Goal: Task Accomplishment & Management: Manage account settings

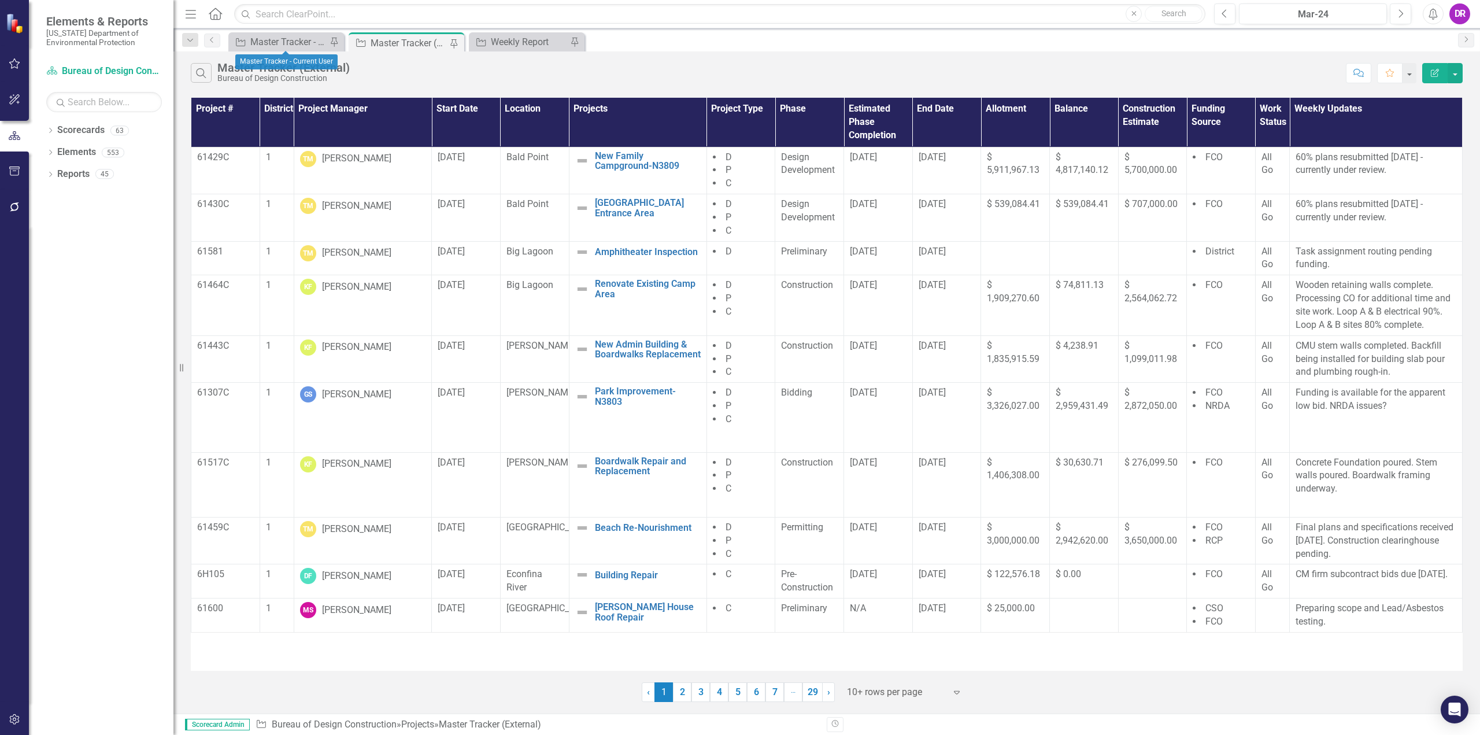
click at [321, 49] on div "Project Master Tracker - Current User Pin" at bounding box center [286, 41] width 116 height 19
click at [315, 42] on div "Master Tracker - Current User" at bounding box center [288, 42] width 76 height 14
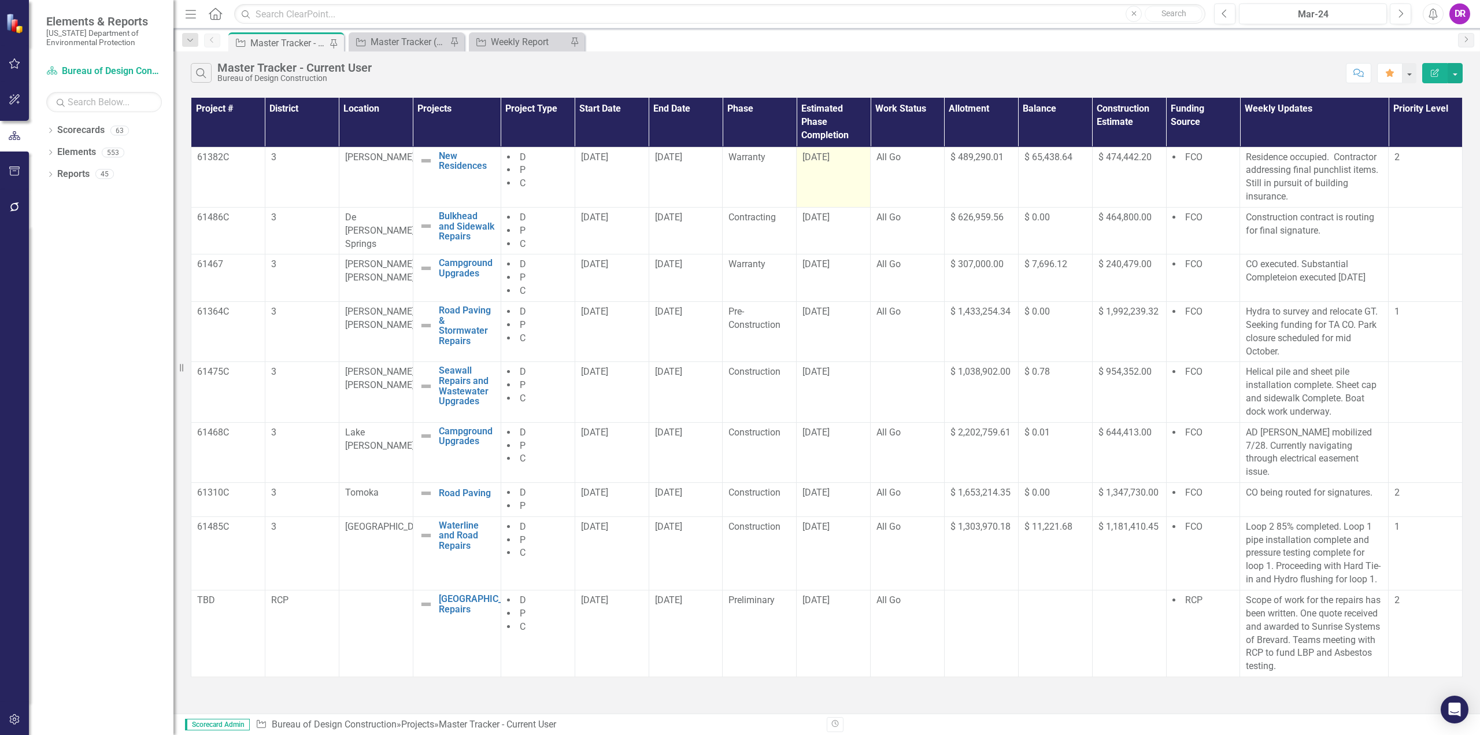
click at [814, 158] on span "[DATE]" at bounding box center [816, 156] width 27 height 11
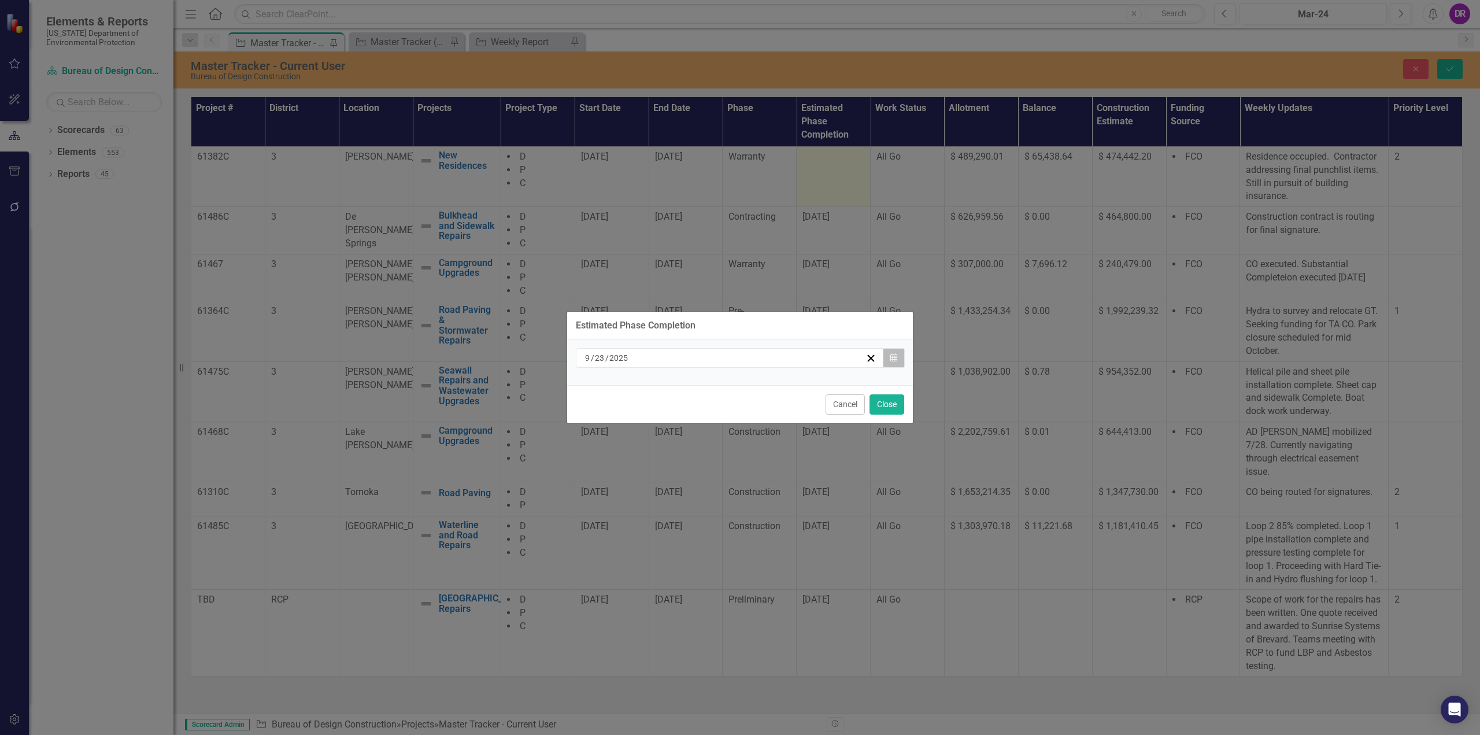
click at [897, 353] on button "Calendar" at bounding box center [894, 358] width 22 height 20
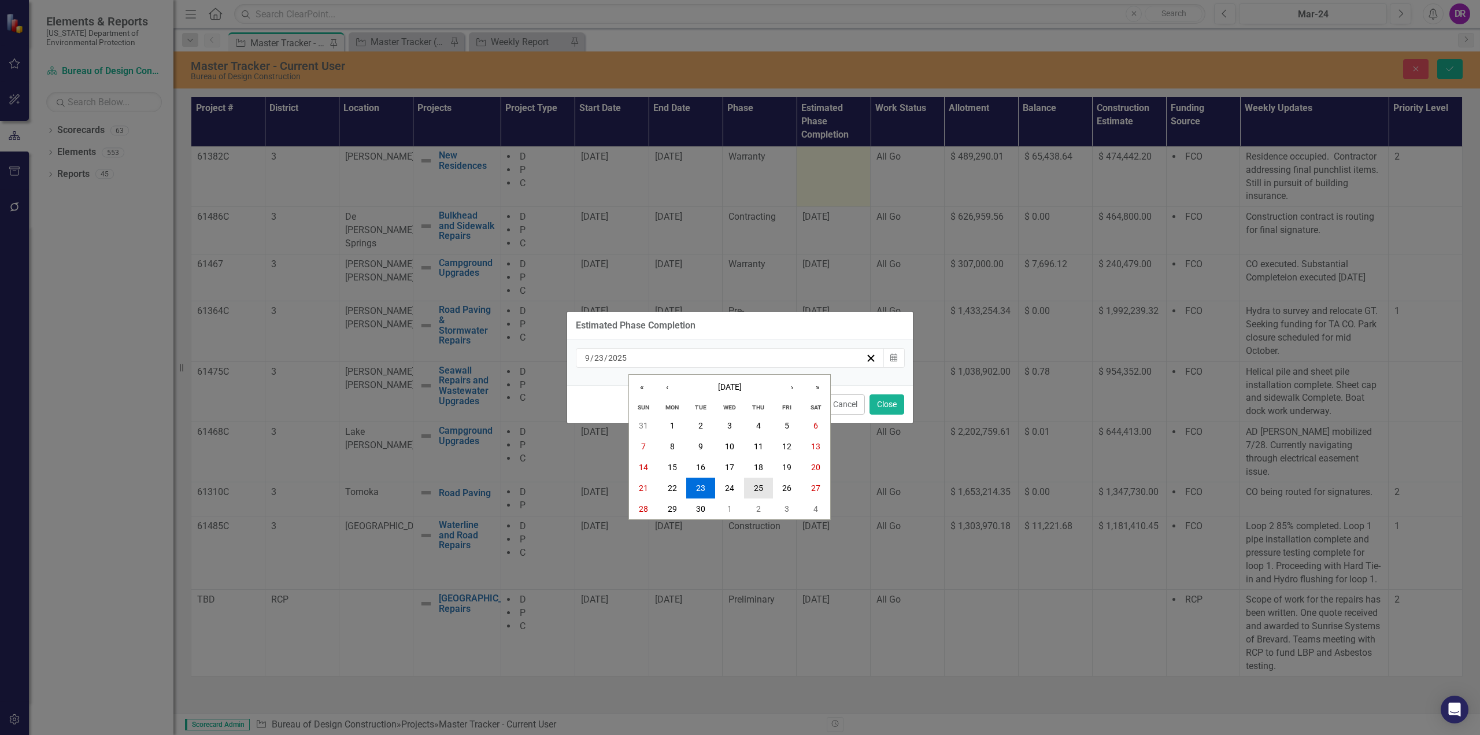
click at [761, 486] on abbr "25" at bounding box center [758, 487] width 9 height 9
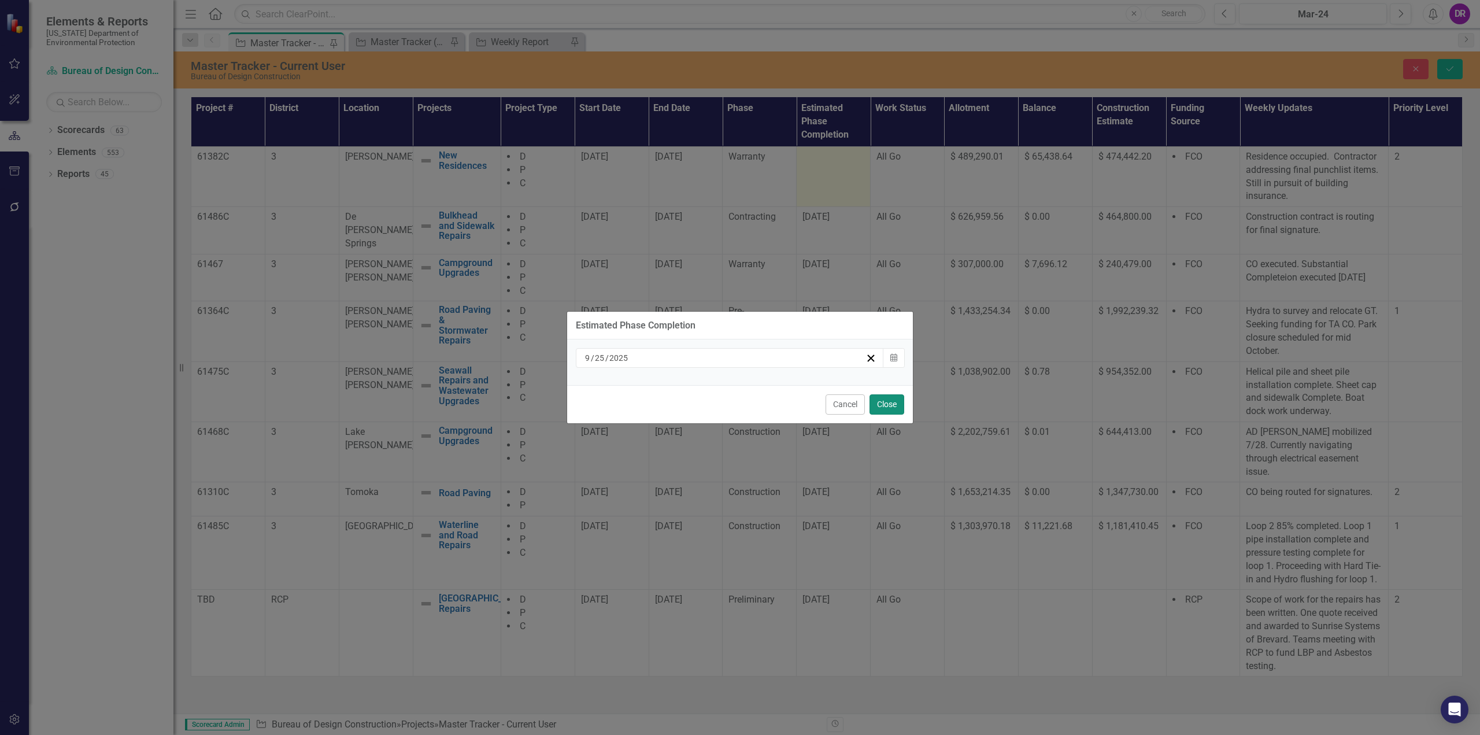
click at [889, 412] on button "Close" at bounding box center [887, 404] width 35 height 20
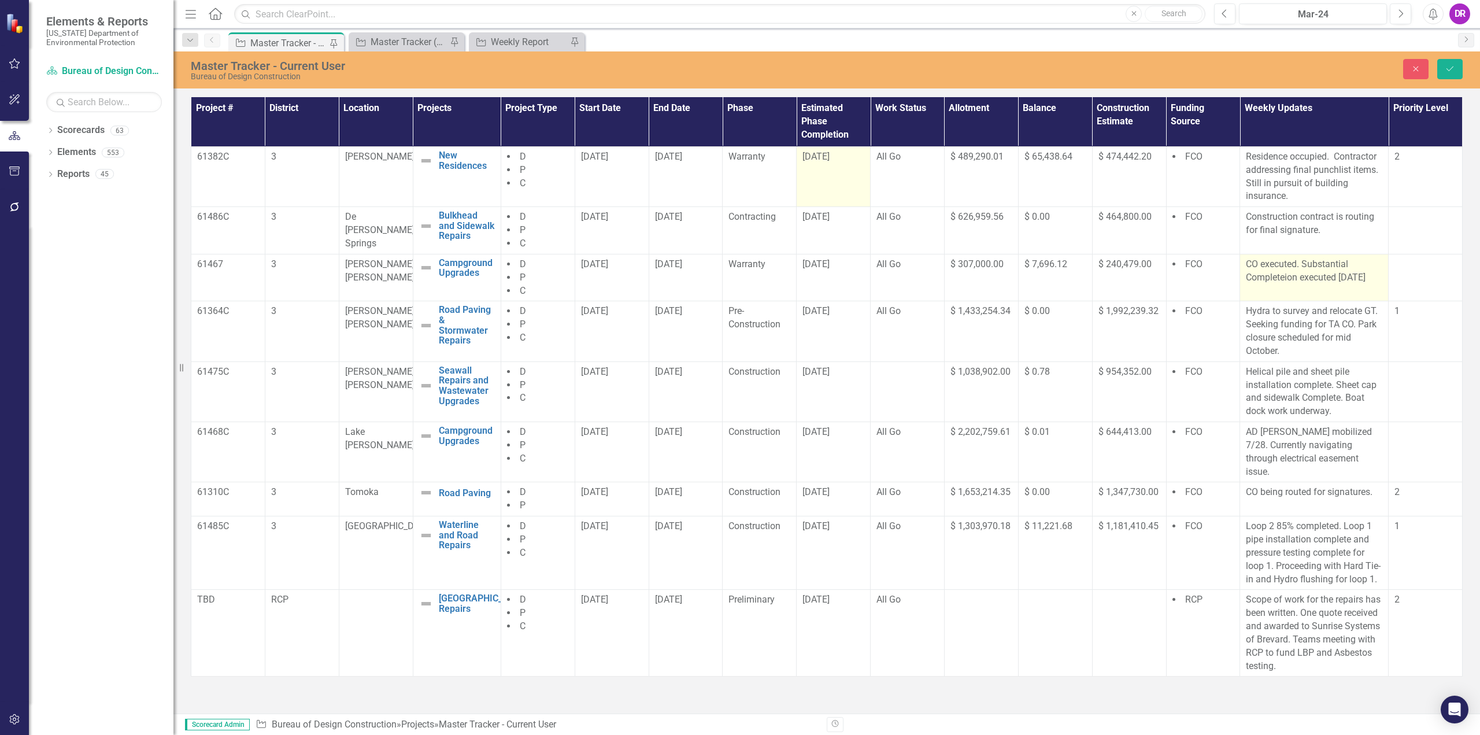
click at [1332, 279] on p "CO executed. Substantial Completeion executed [DATE]" at bounding box center [1314, 271] width 136 height 27
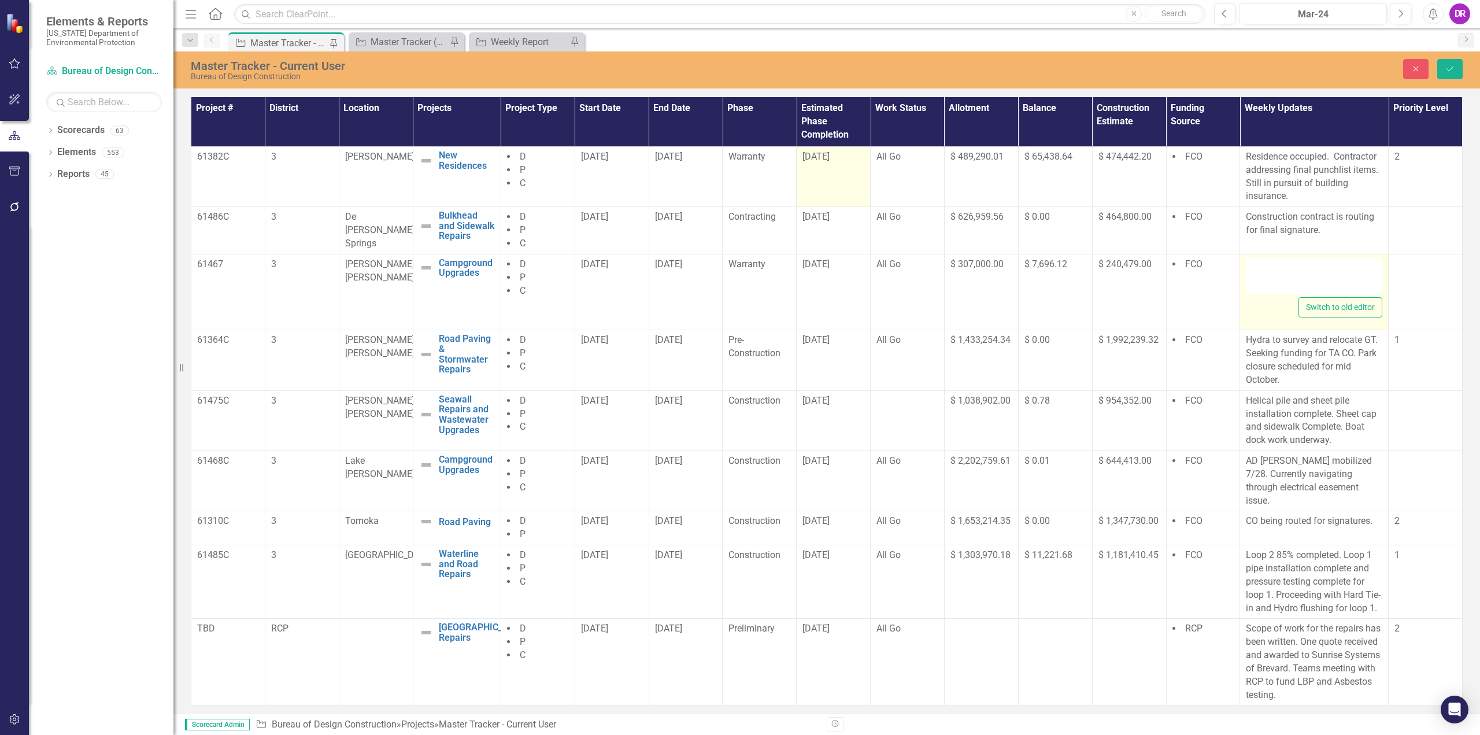
type textarea "<p>CO executed. Substantial Completeion executed [DATE]</p>"
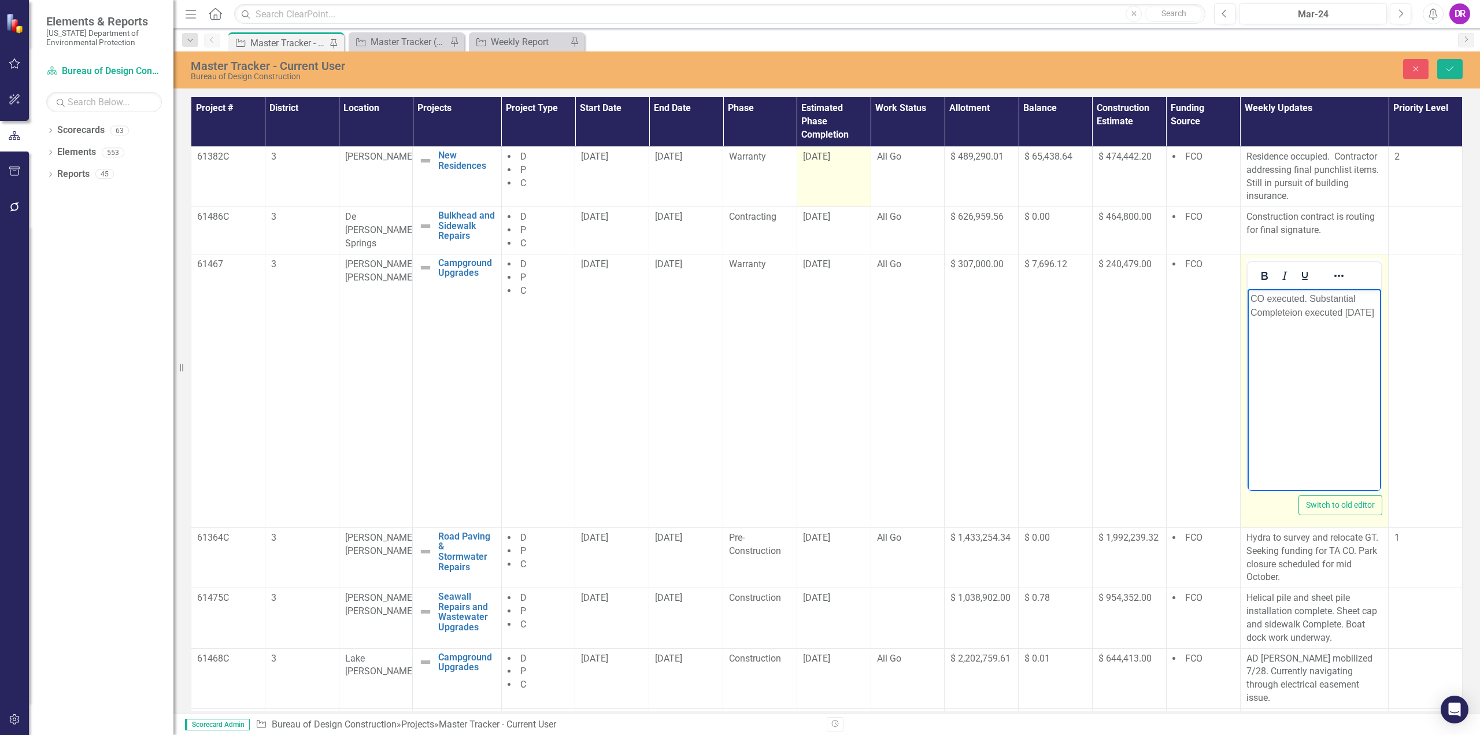
click at [1378, 312] on body "CO executed. Substantial Completeion executed [DATE]" at bounding box center [1314, 375] width 134 height 173
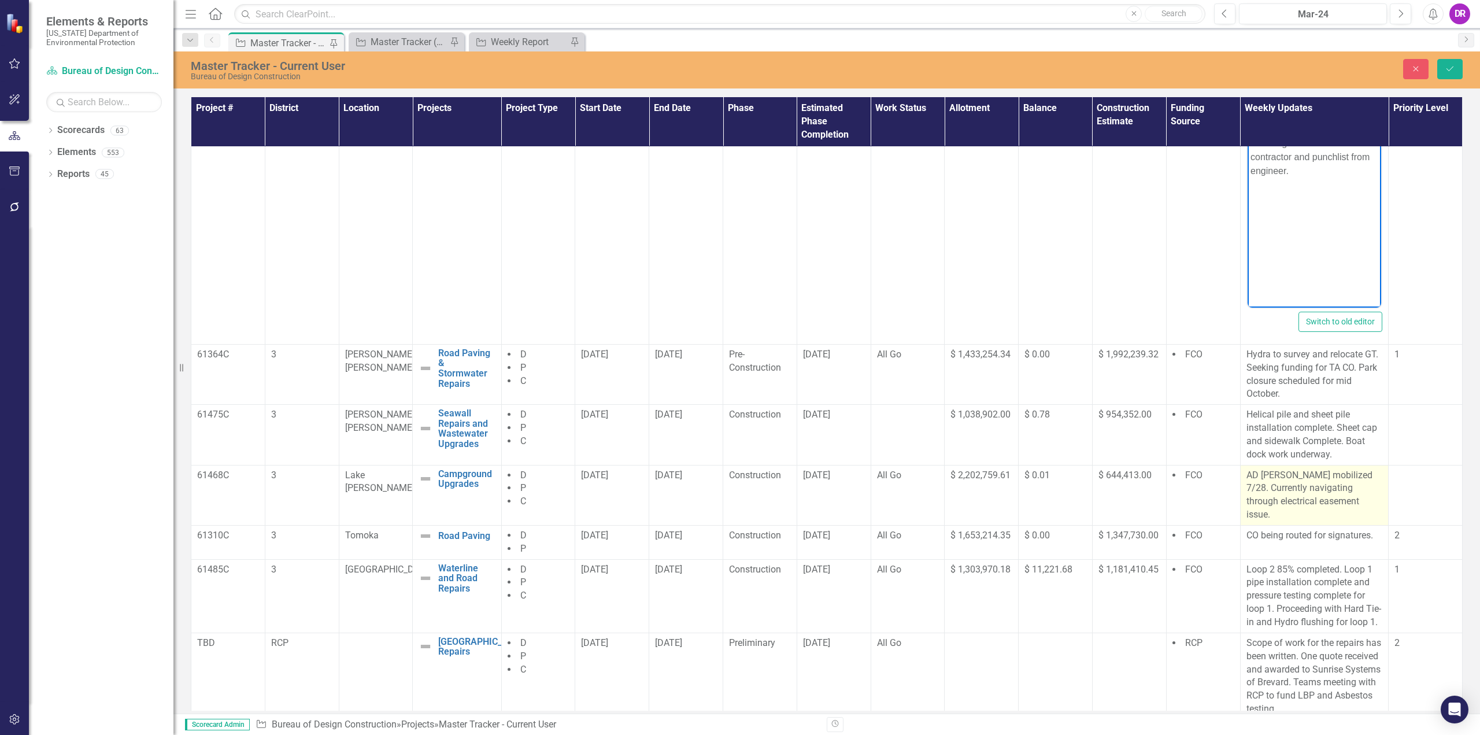
scroll to position [193, 0]
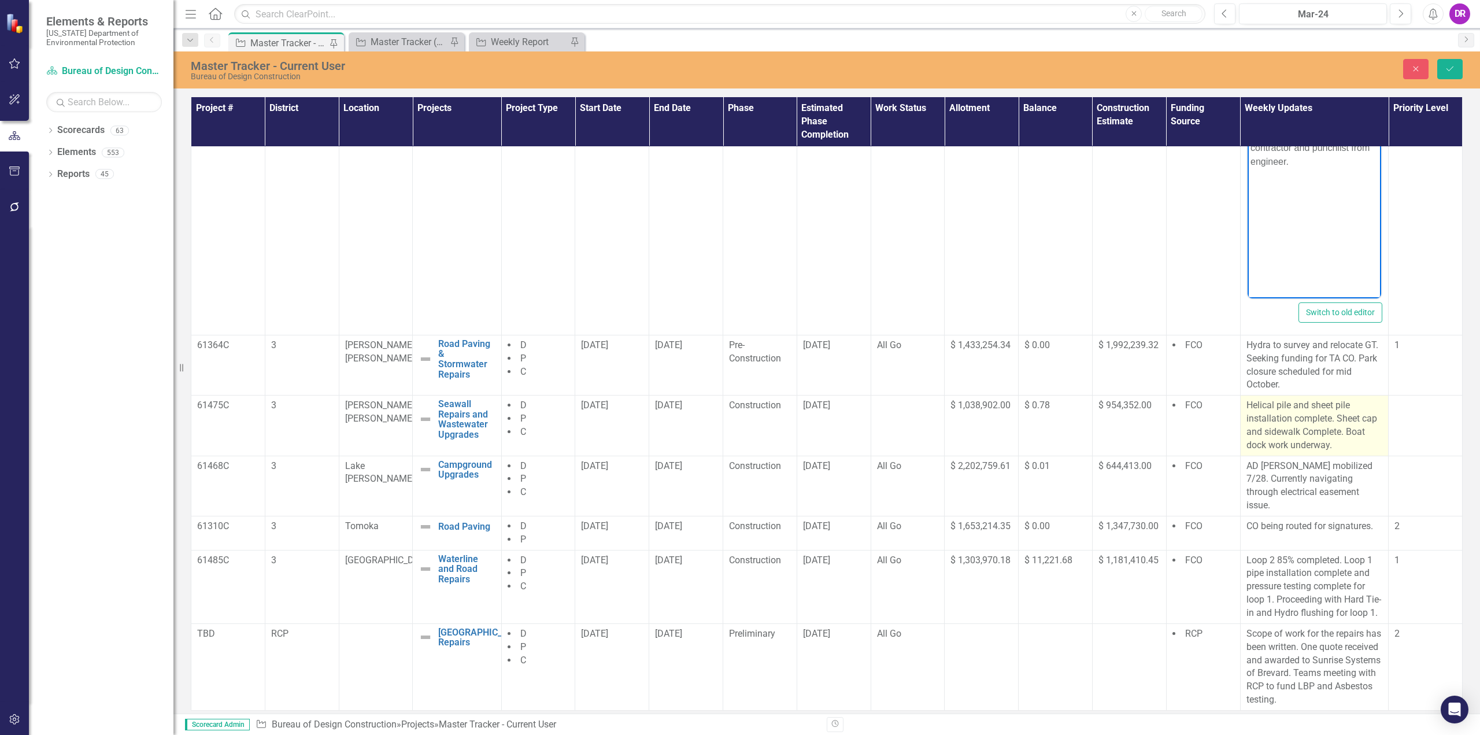
click at [1341, 429] on p "Helical pile and sheet pile installation complete. Sheet cap and sidewalk Compl…" at bounding box center [1315, 425] width 136 height 53
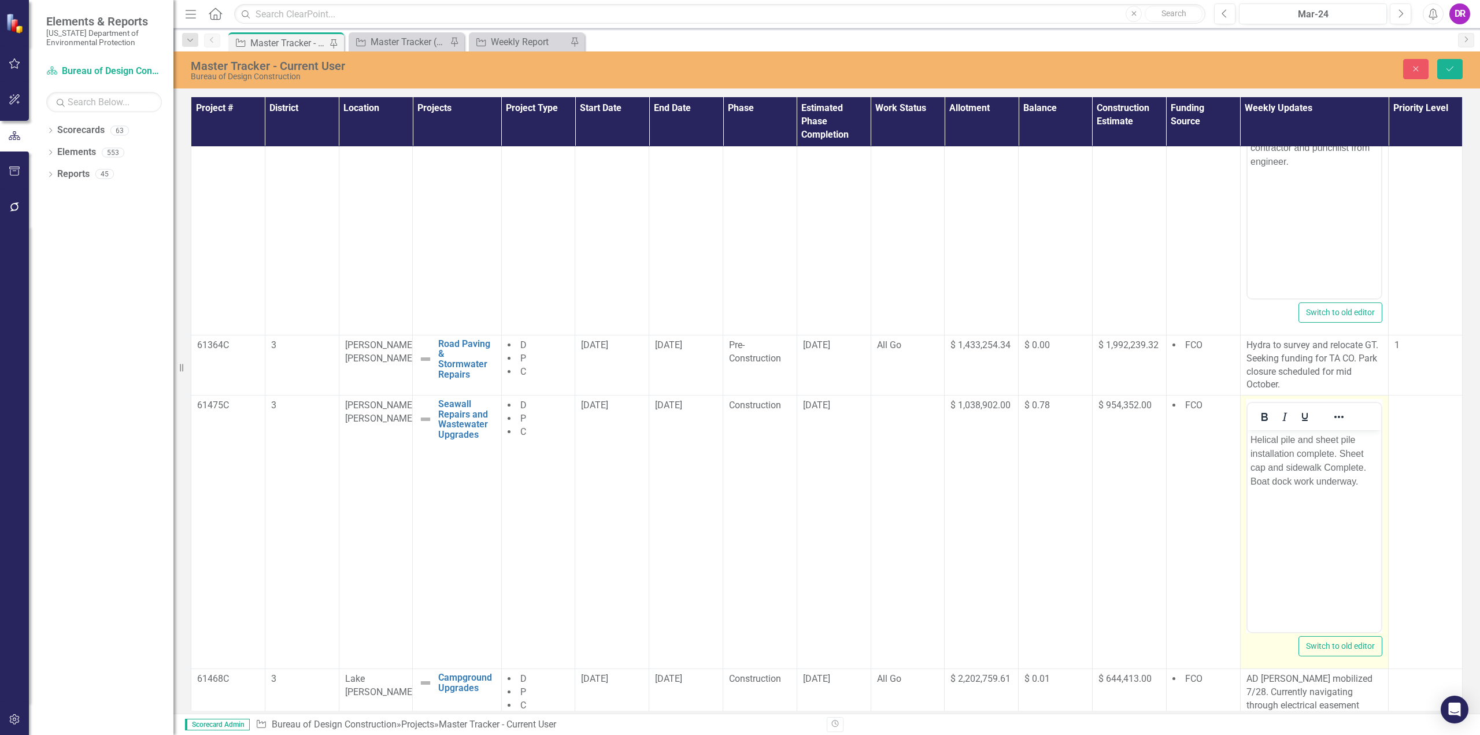
scroll to position [0, 0]
click at [1356, 481] on p "Helical pile and sheet pile installation complete. Sheet cap and sidewalk Compl…" at bounding box center [1314, 461] width 128 height 56
drag, startPoint x: 1356, startPoint y: 481, endPoint x: 1296, endPoint y: 483, distance: 59.6
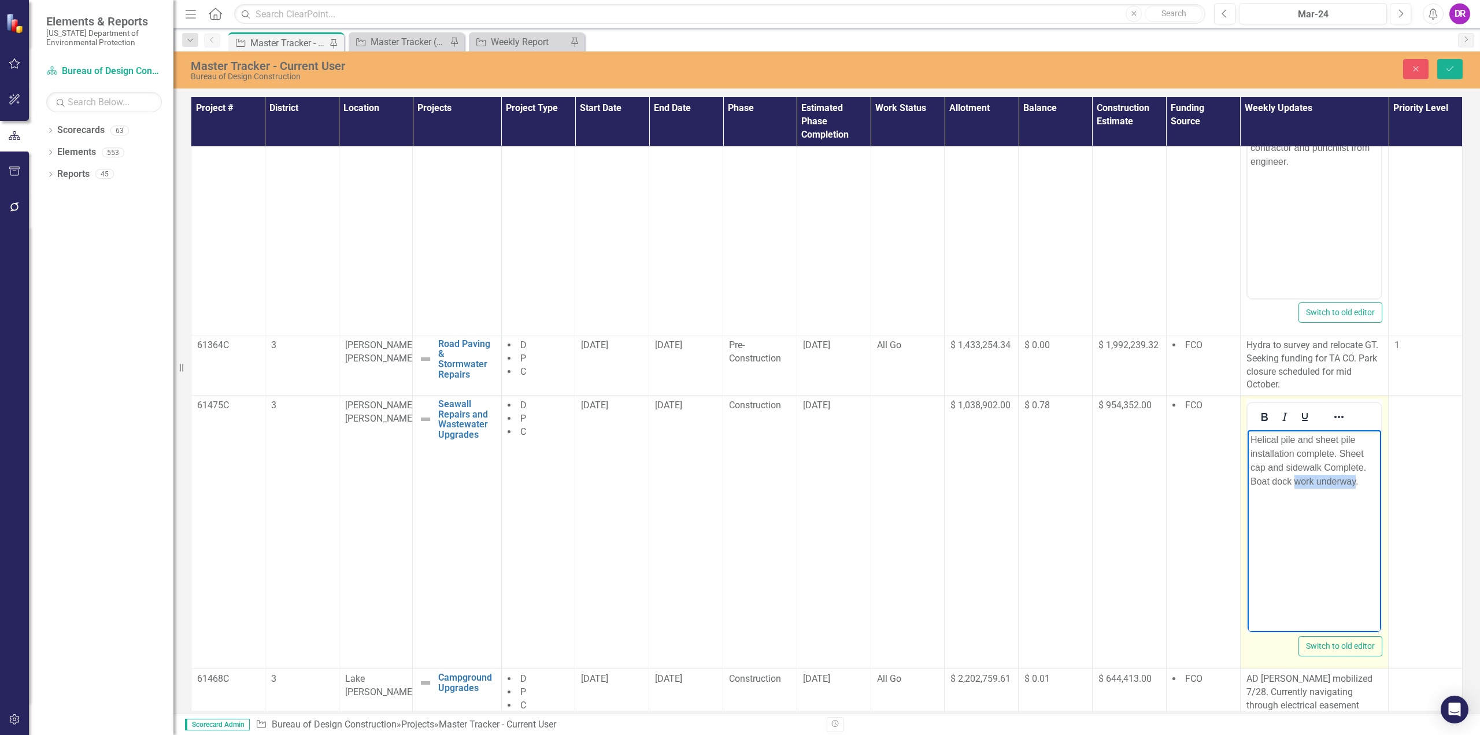
click at [1296, 483] on p "Helical pile and sheet pile installation complete. Sheet cap and sidewalk Compl…" at bounding box center [1314, 461] width 128 height 56
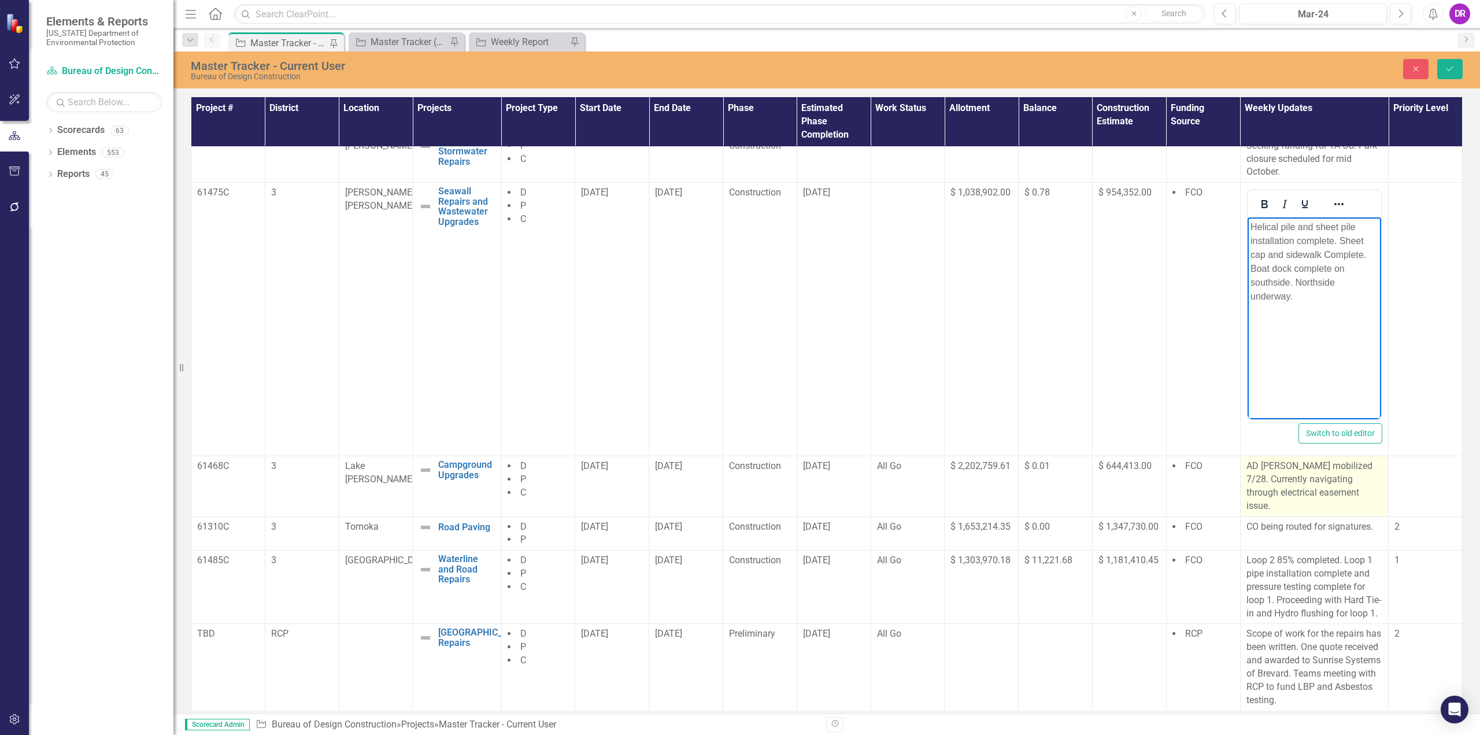
click at [1347, 492] on p "AD [PERSON_NAME] mobilized 7/28. Currently navigating through electrical easeme…" at bounding box center [1315, 486] width 136 height 53
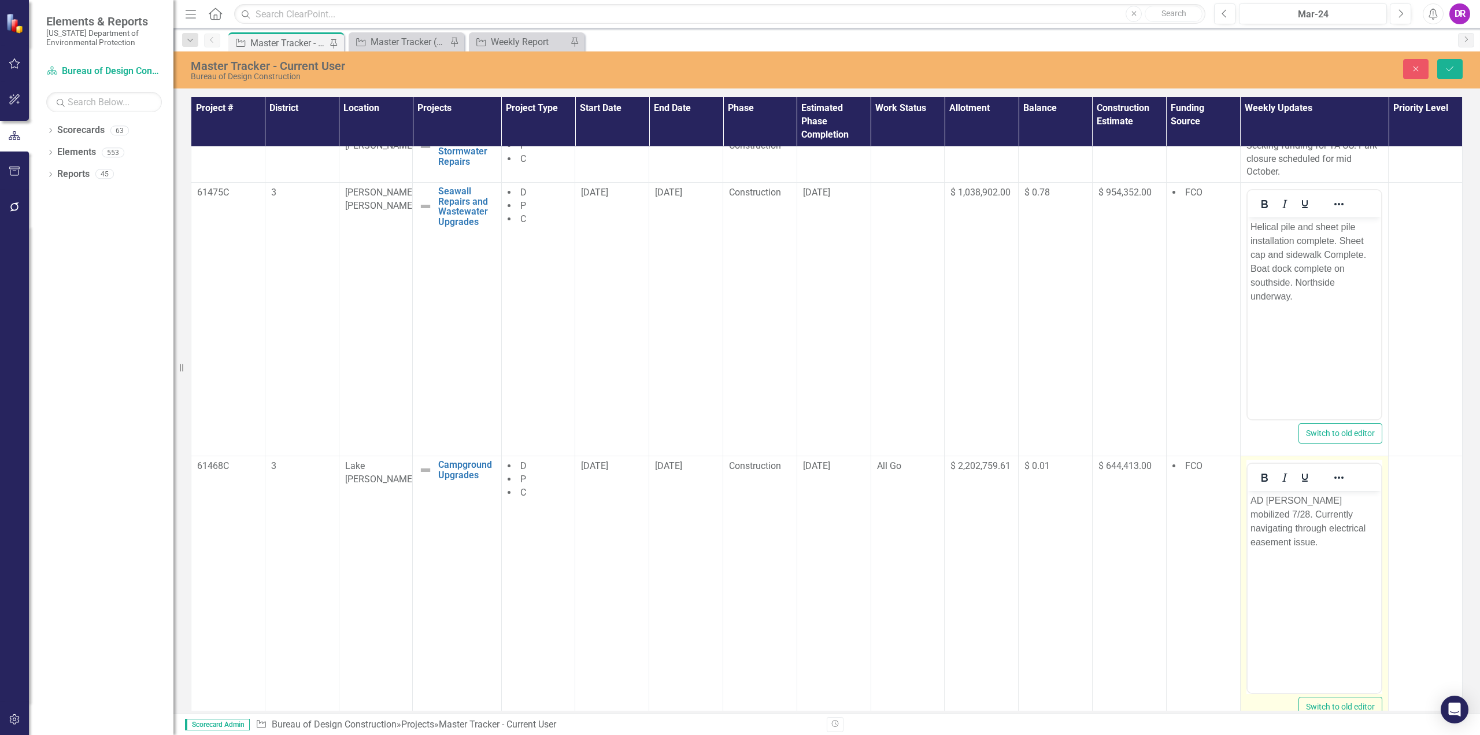
scroll to position [0, 0]
click at [1356, 529] on p "AD [PERSON_NAME] mobilized 7/28. Currently navigating through electrical easeme…" at bounding box center [1314, 522] width 128 height 56
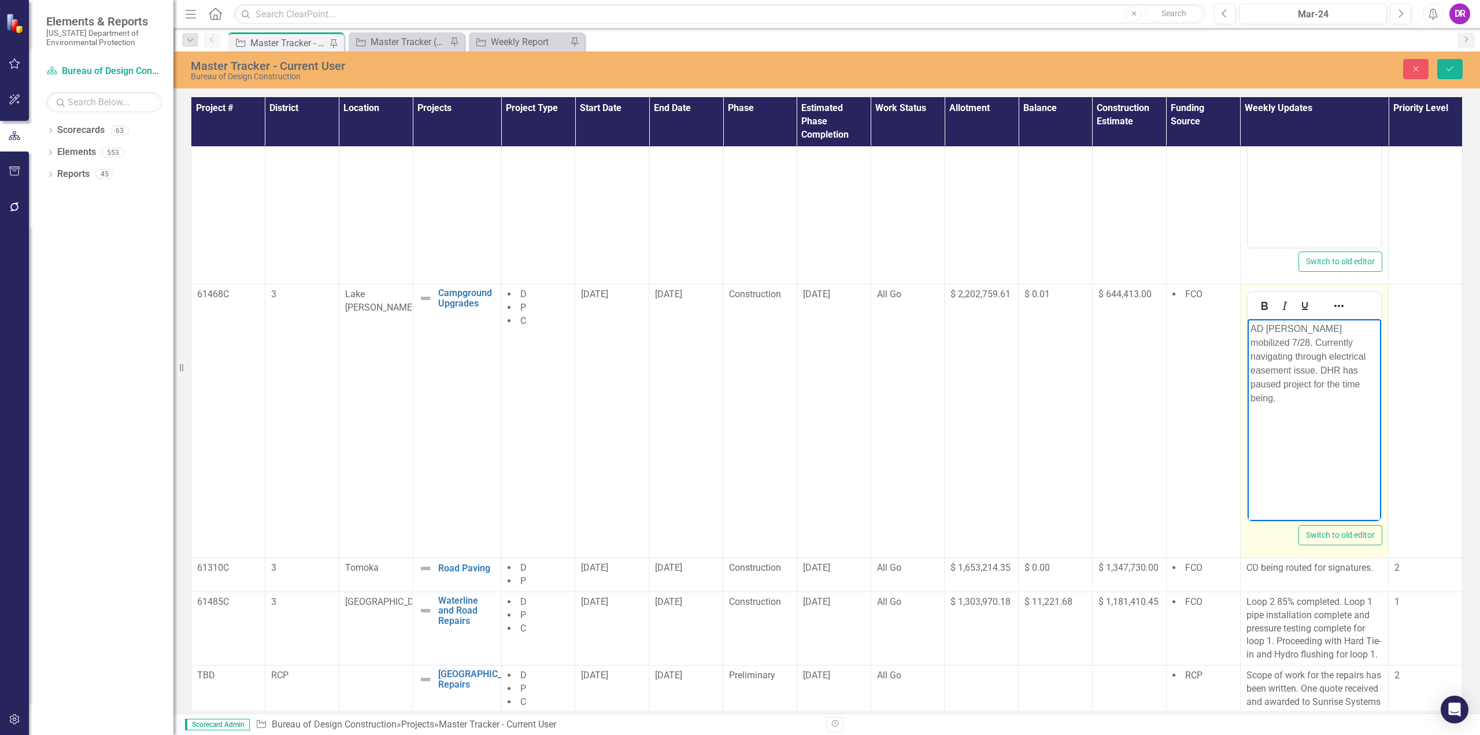
scroll to position [632, 0]
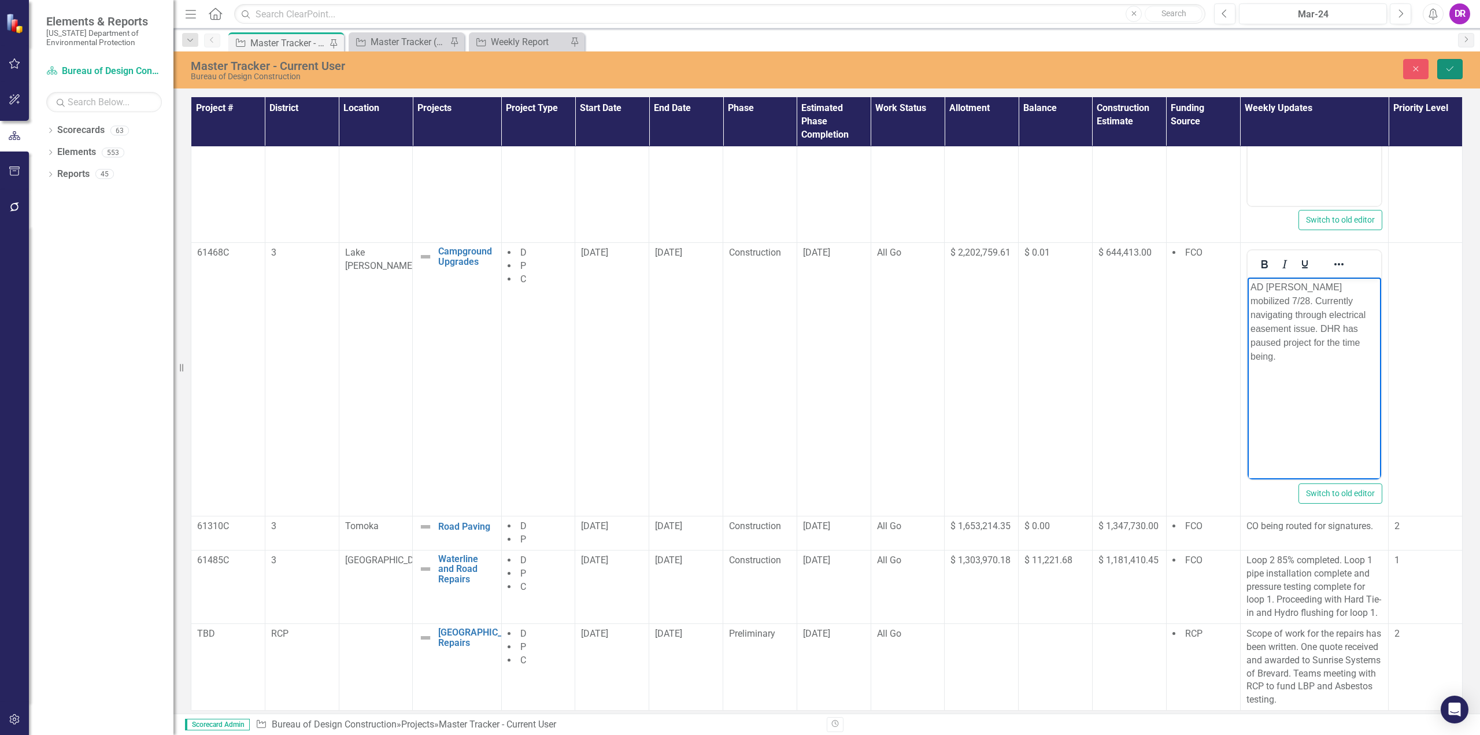
click at [1456, 72] on button "Save" at bounding box center [1449, 69] width 25 height 20
